Goal: Information Seeking & Learning: Learn about a topic

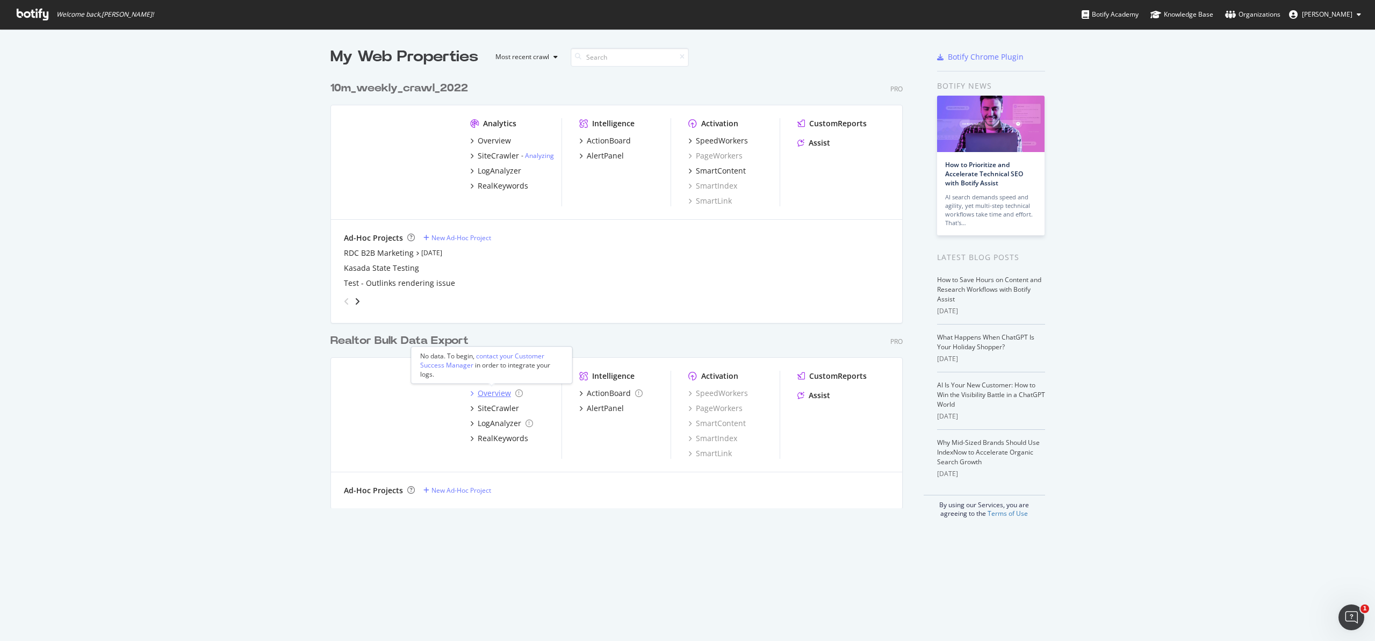
click at [492, 392] on div "Overview" at bounding box center [494, 393] width 33 height 11
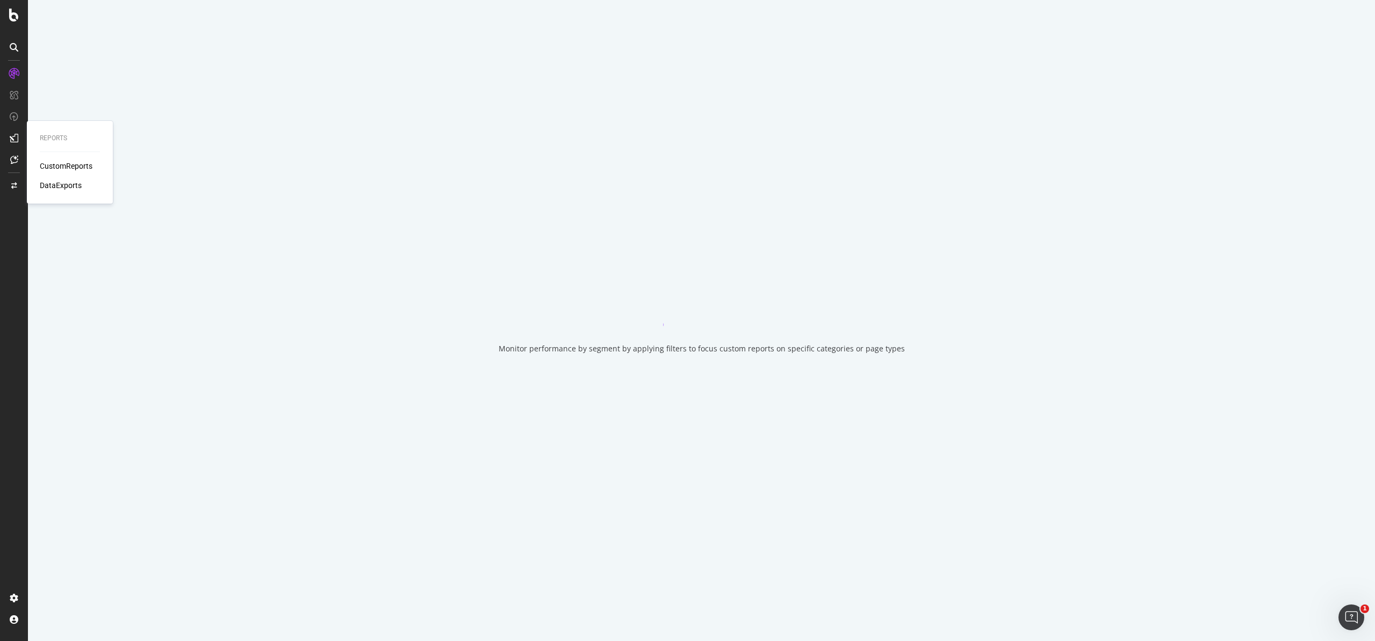
click at [17, 138] on icon at bounding box center [14, 138] width 9 height 9
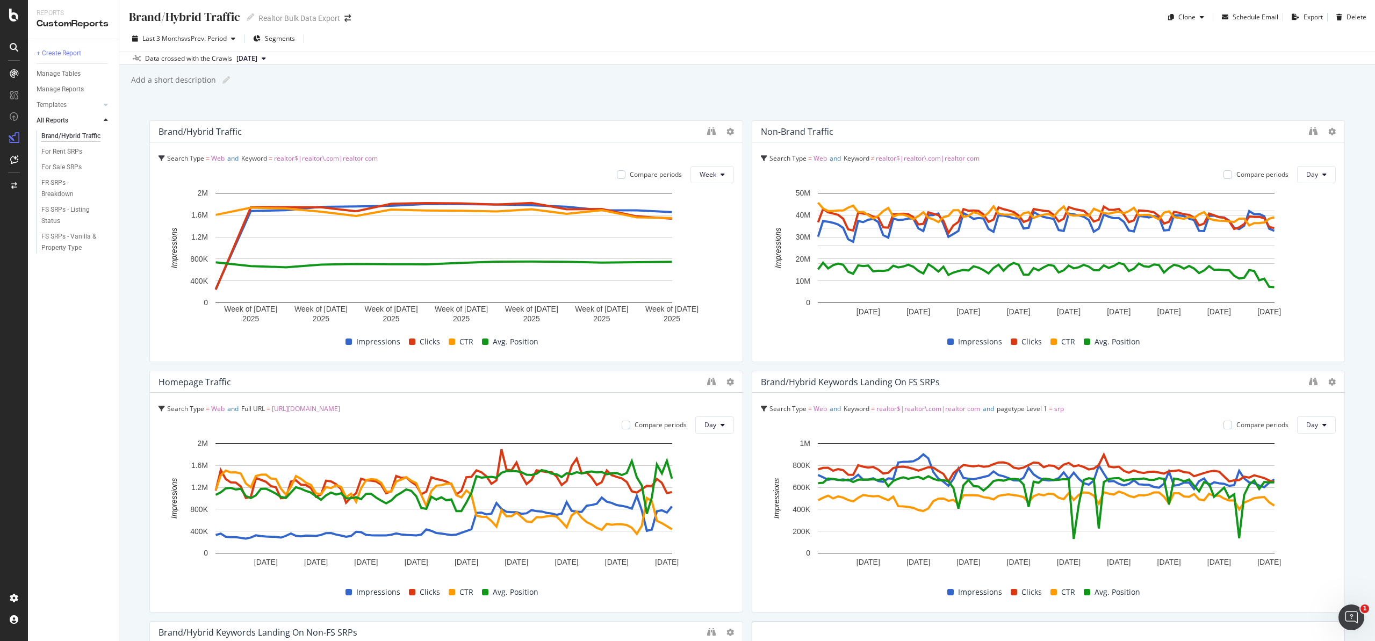
click at [583, 56] on div "Data crossed with the Crawls [DATE]" at bounding box center [747, 58] width 1256 height 13
click at [285, 34] on span "Segments" at bounding box center [280, 38] width 30 height 9
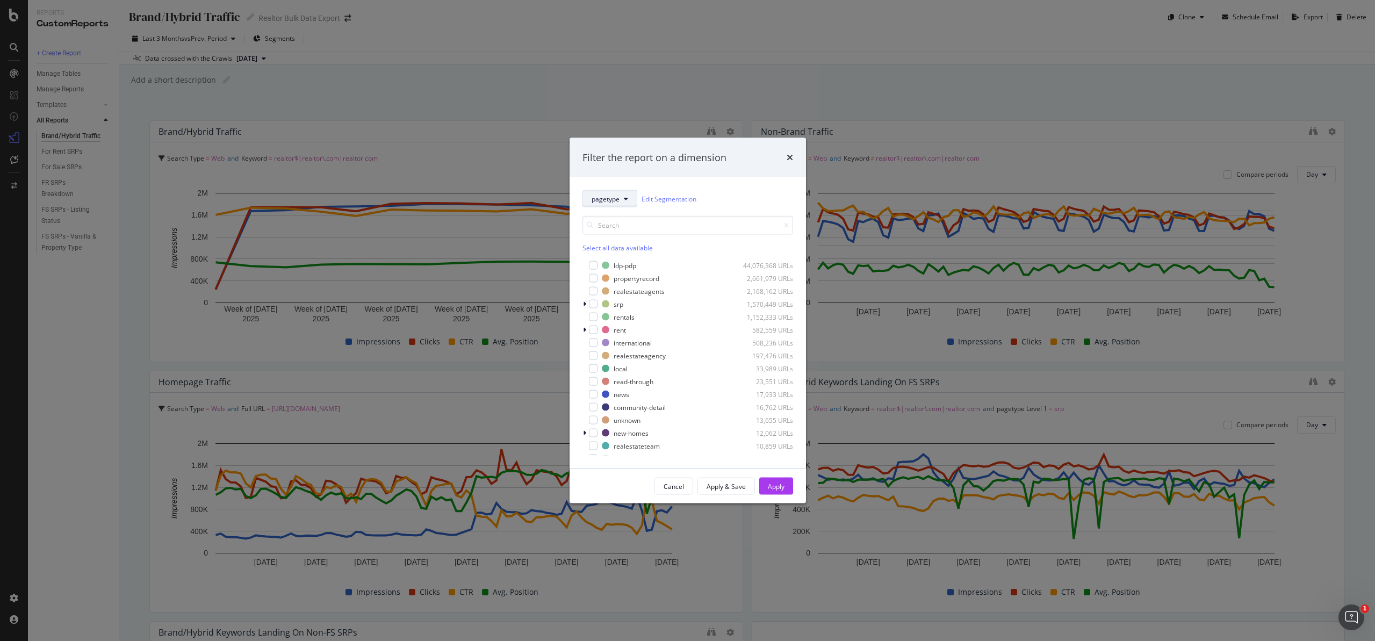
click at [609, 197] on span "pagetype" at bounding box center [606, 198] width 28 height 9
click at [664, 202] on link "Edit Segmentation" at bounding box center [669, 198] width 55 height 11
click at [790, 155] on icon "times" at bounding box center [790, 157] width 6 height 9
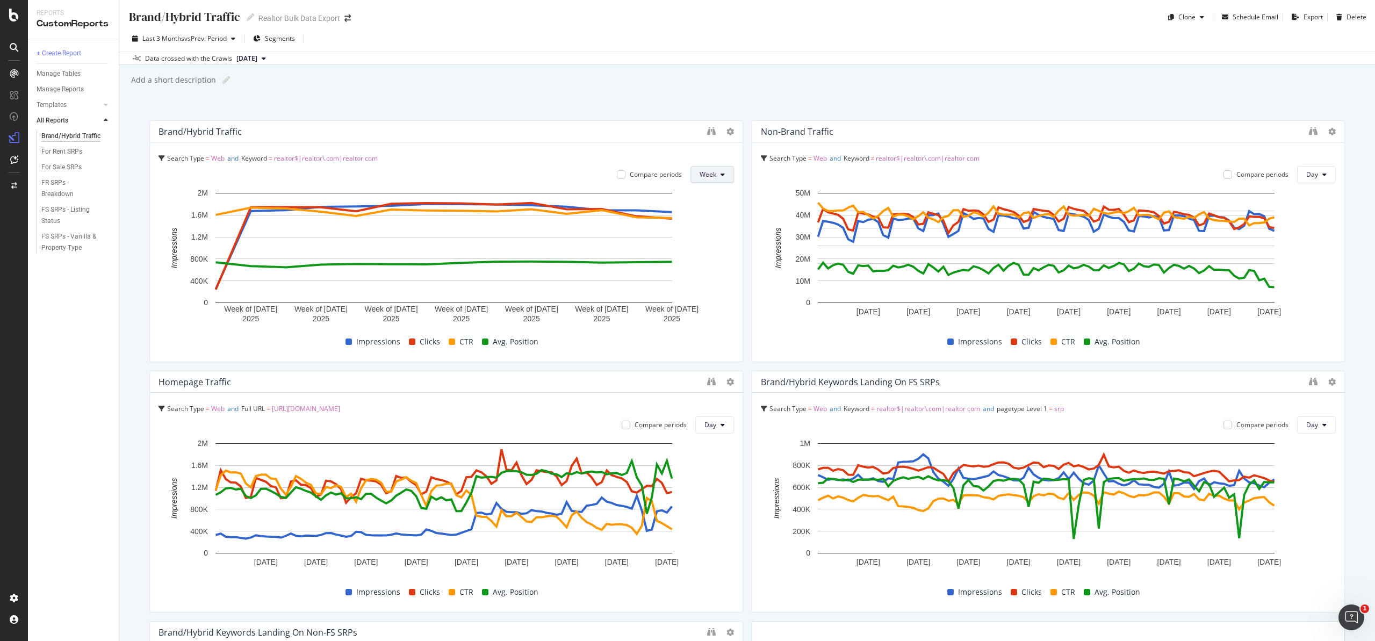
click at [700, 176] on span "Week" at bounding box center [708, 174] width 17 height 9
click at [702, 198] on span "Day" at bounding box center [705, 196] width 19 height 10
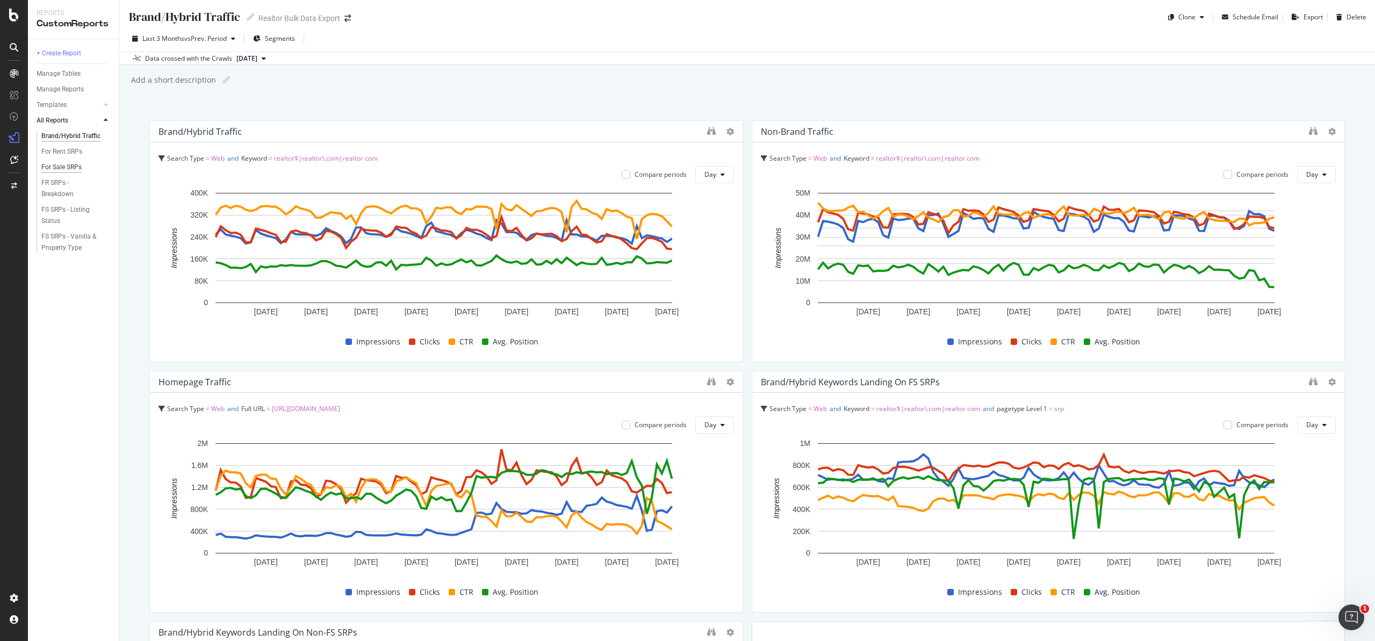
click at [56, 168] on div "For Sale SRPs" at bounding box center [61, 167] width 40 height 11
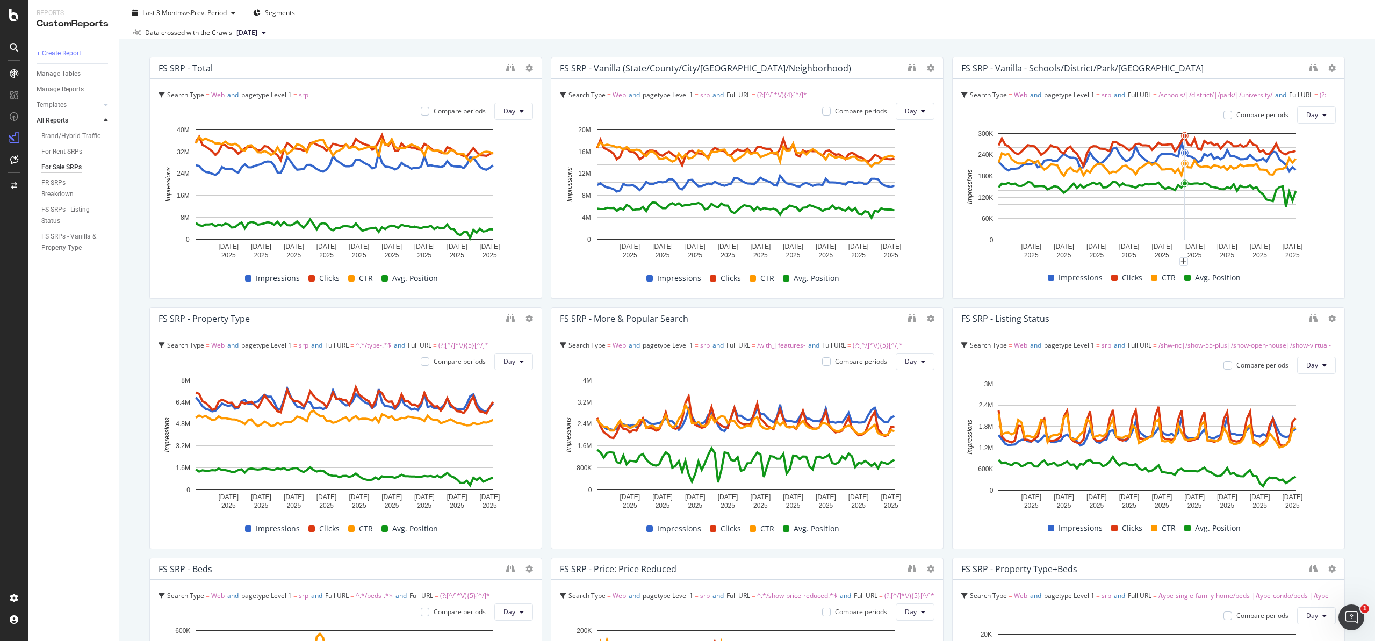
scroll to position [47, 0]
